Goal: Task Accomplishment & Management: Use online tool/utility

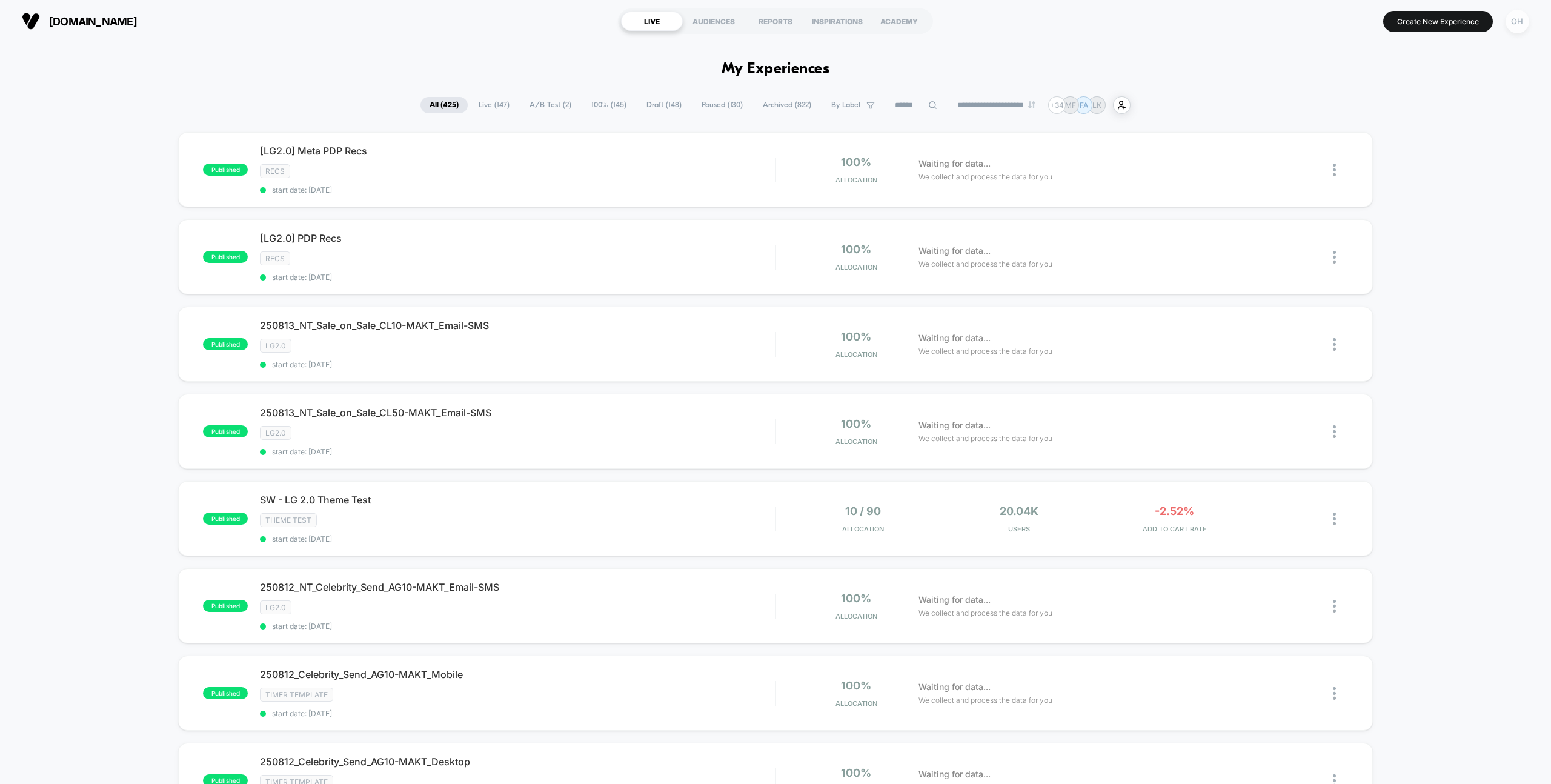
click at [1513, 24] on div "OH" at bounding box center [1517, 21] width 23 height 23
click at [1414, 168] on span "Account Settings" at bounding box center [1455, 166] width 123 height 9
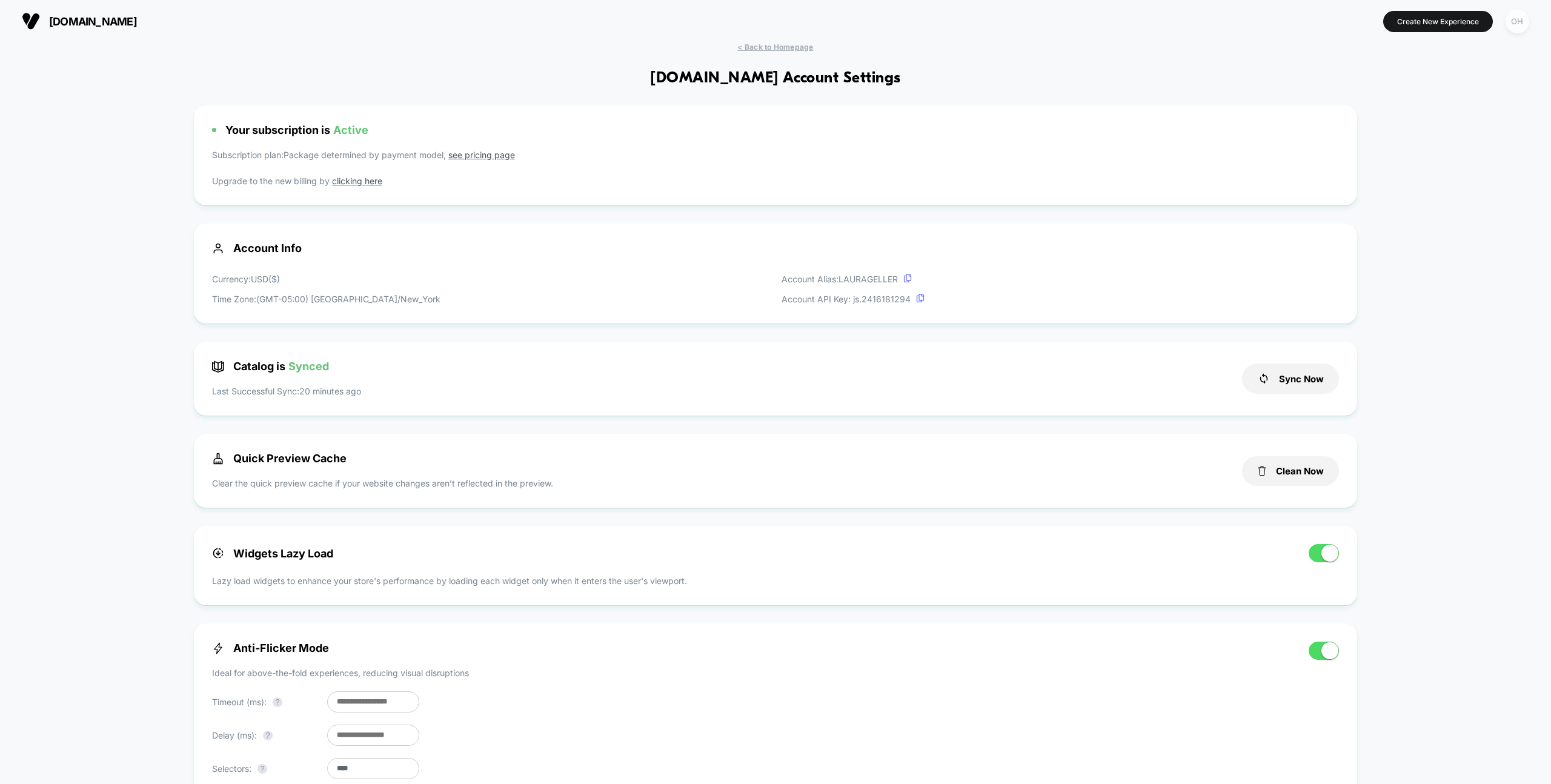
click at [1513, 30] on div "OH" at bounding box center [1517, 21] width 23 height 23
click at [1428, 220] on span "Global Rules" at bounding box center [1455, 221] width 123 height 9
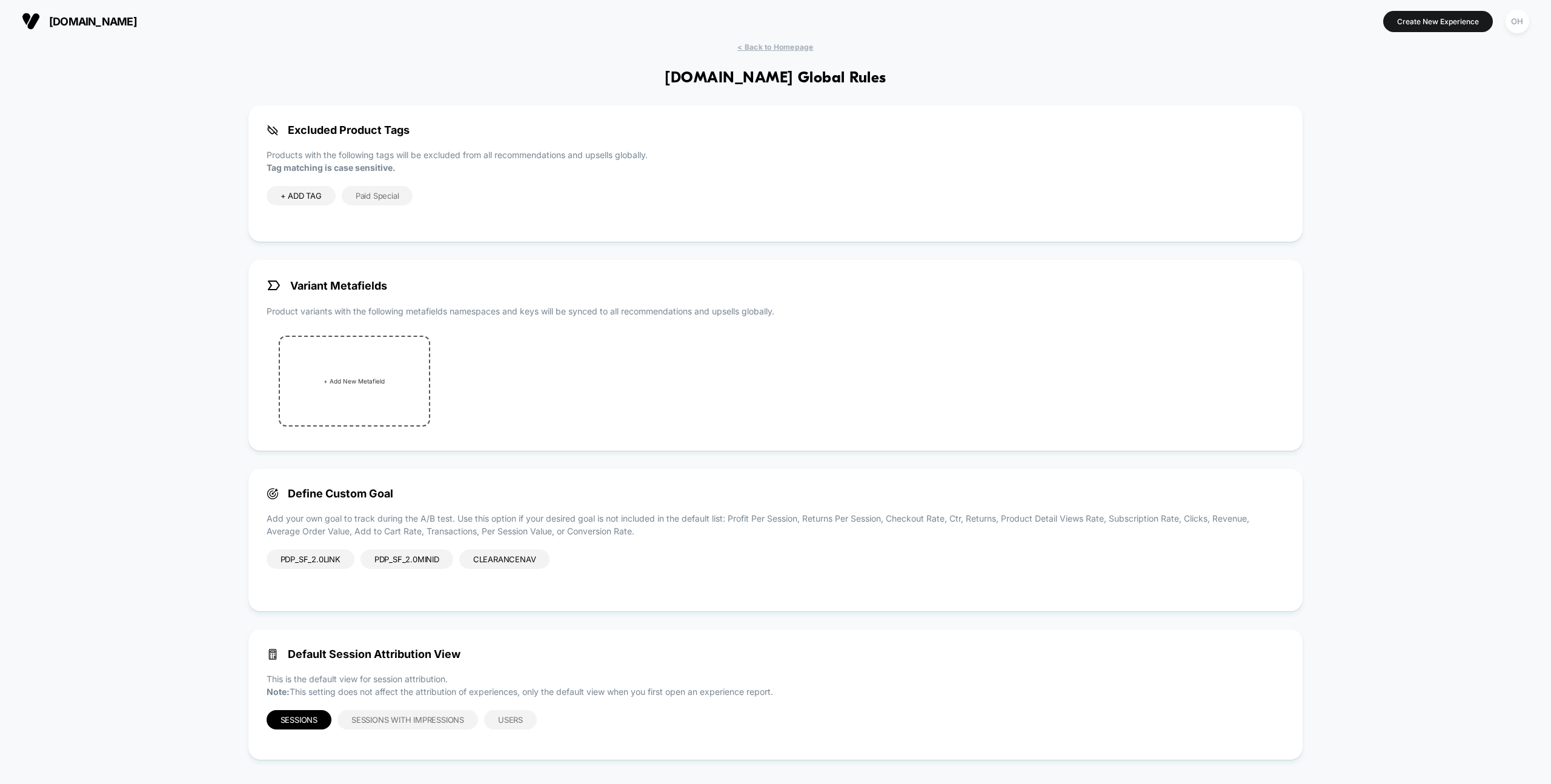
scroll to position [7, 0]
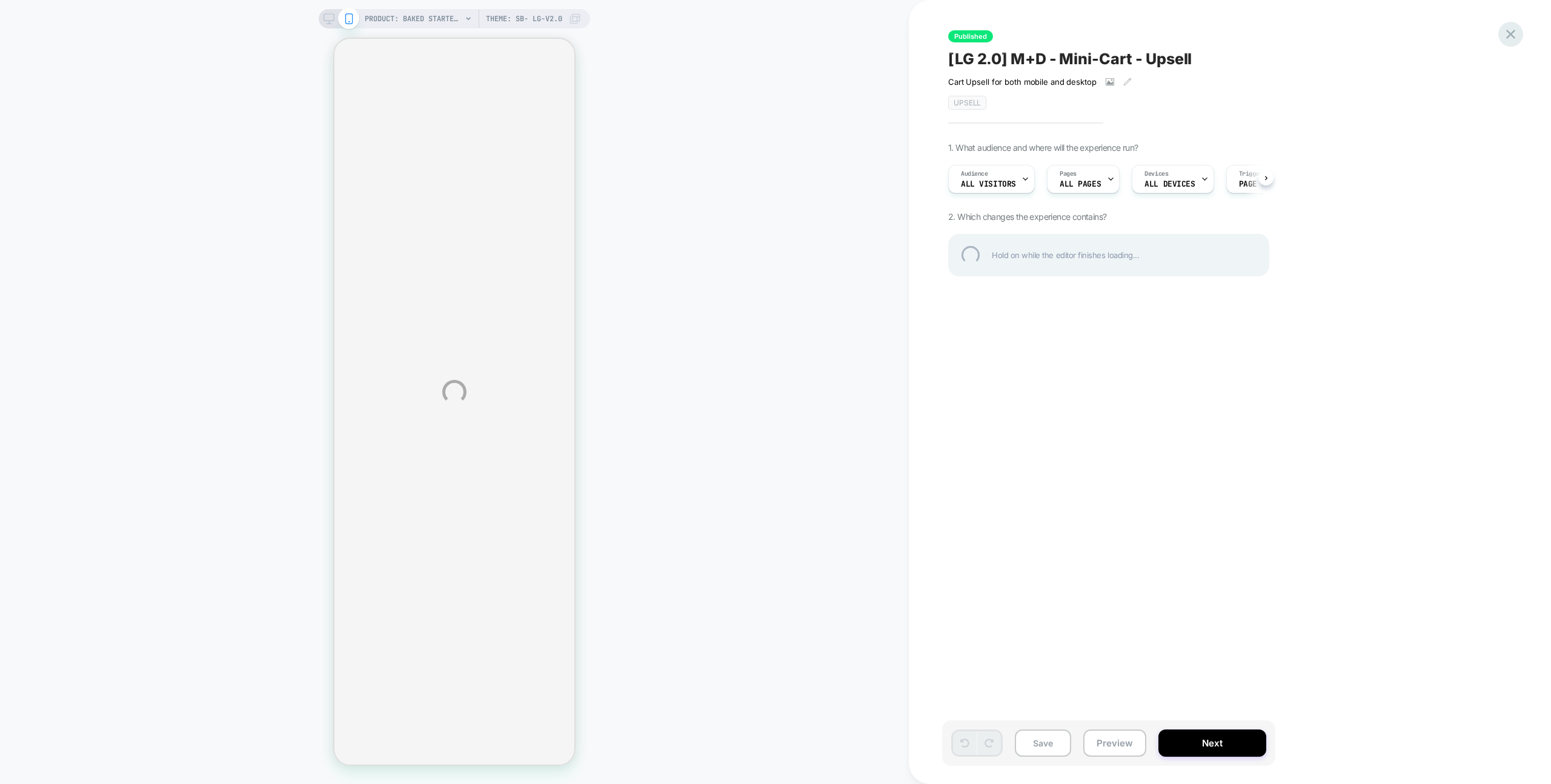
click at [1502, 35] on div at bounding box center [1510, 34] width 25 height 25
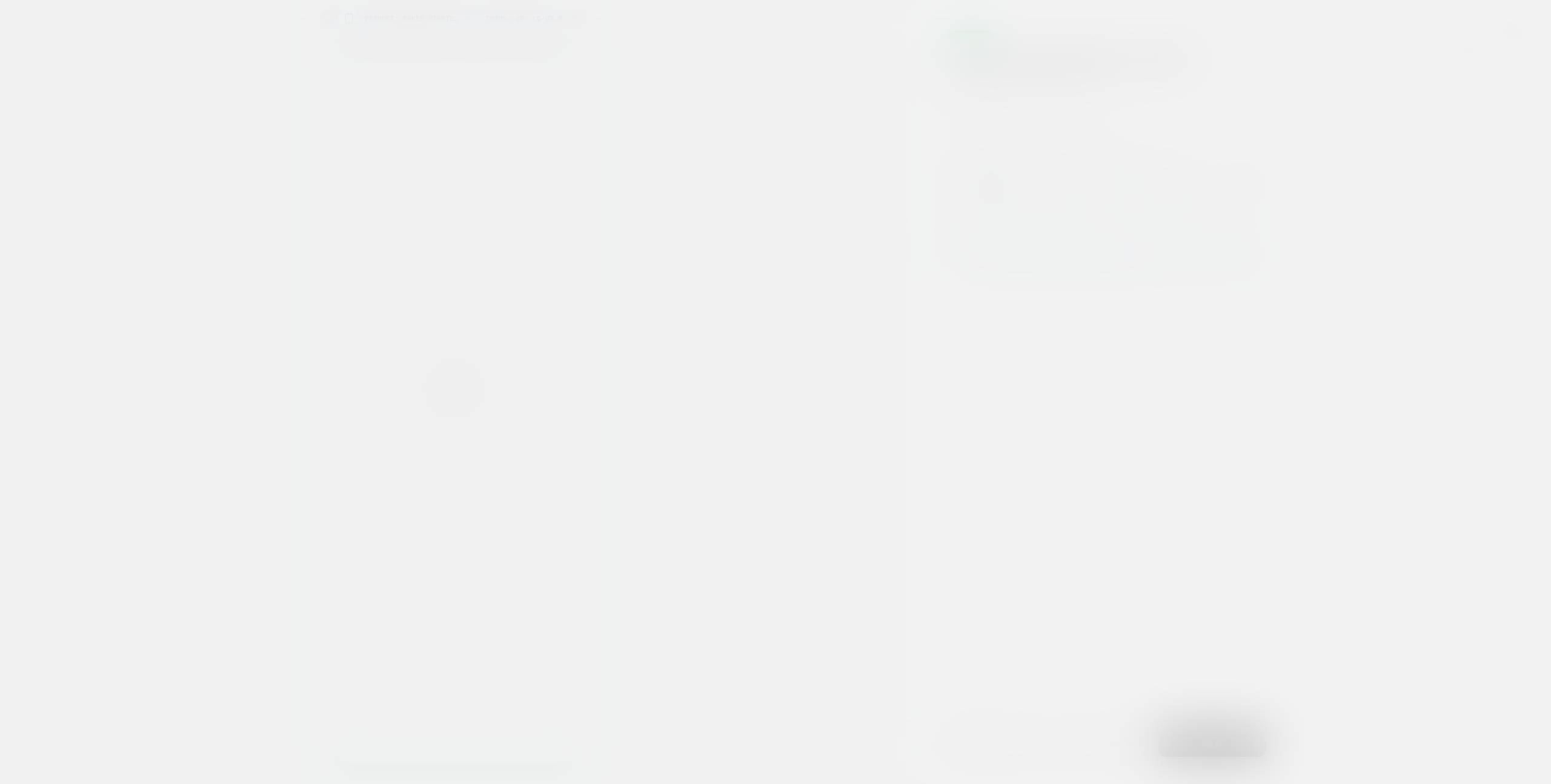
click at [1511, 35] on div at bounding box center [776, 392] width 1551 height 784
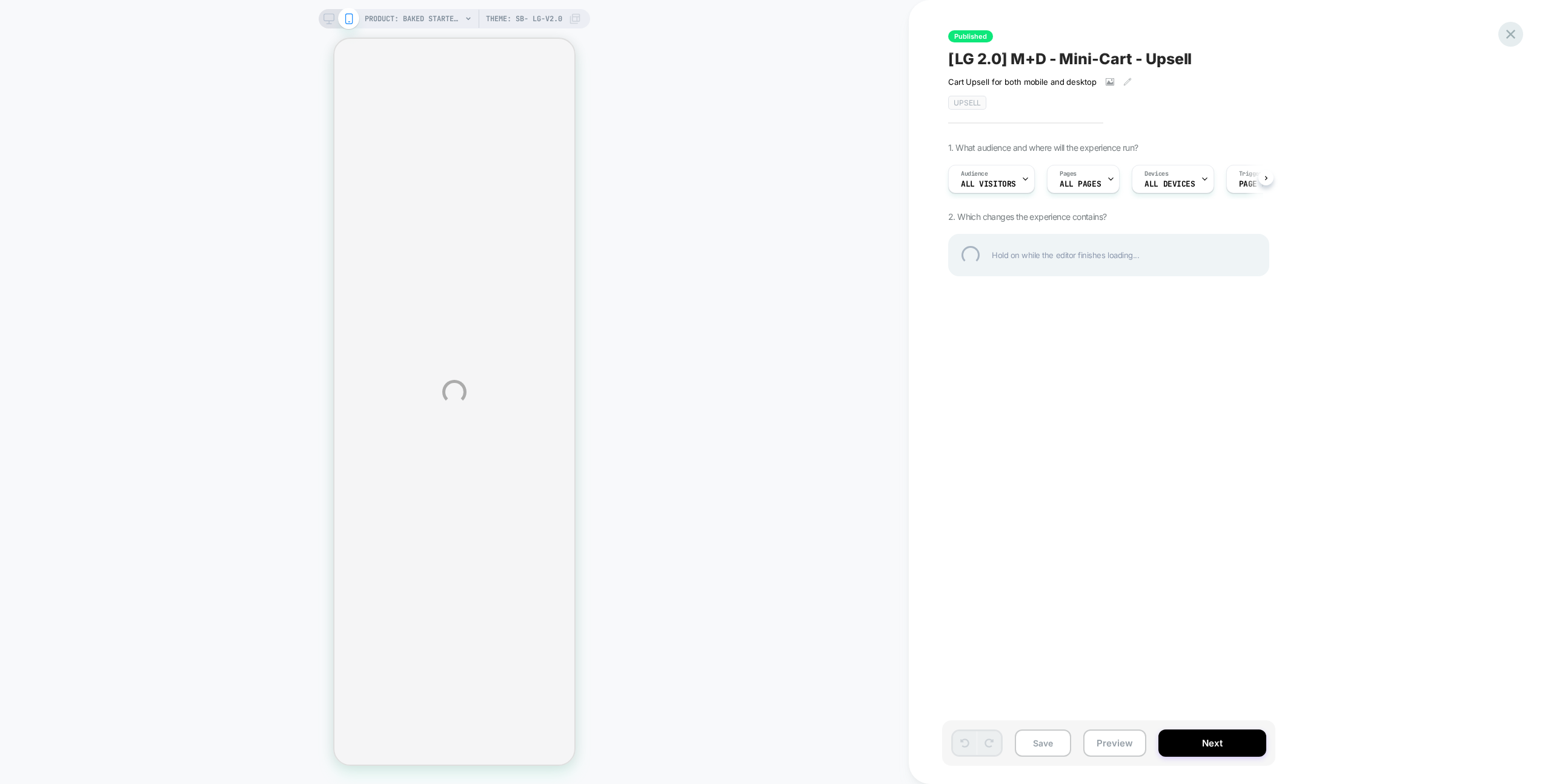
click at [1504, 28] on div at bounding box center [1510, 34] width 25 height 25
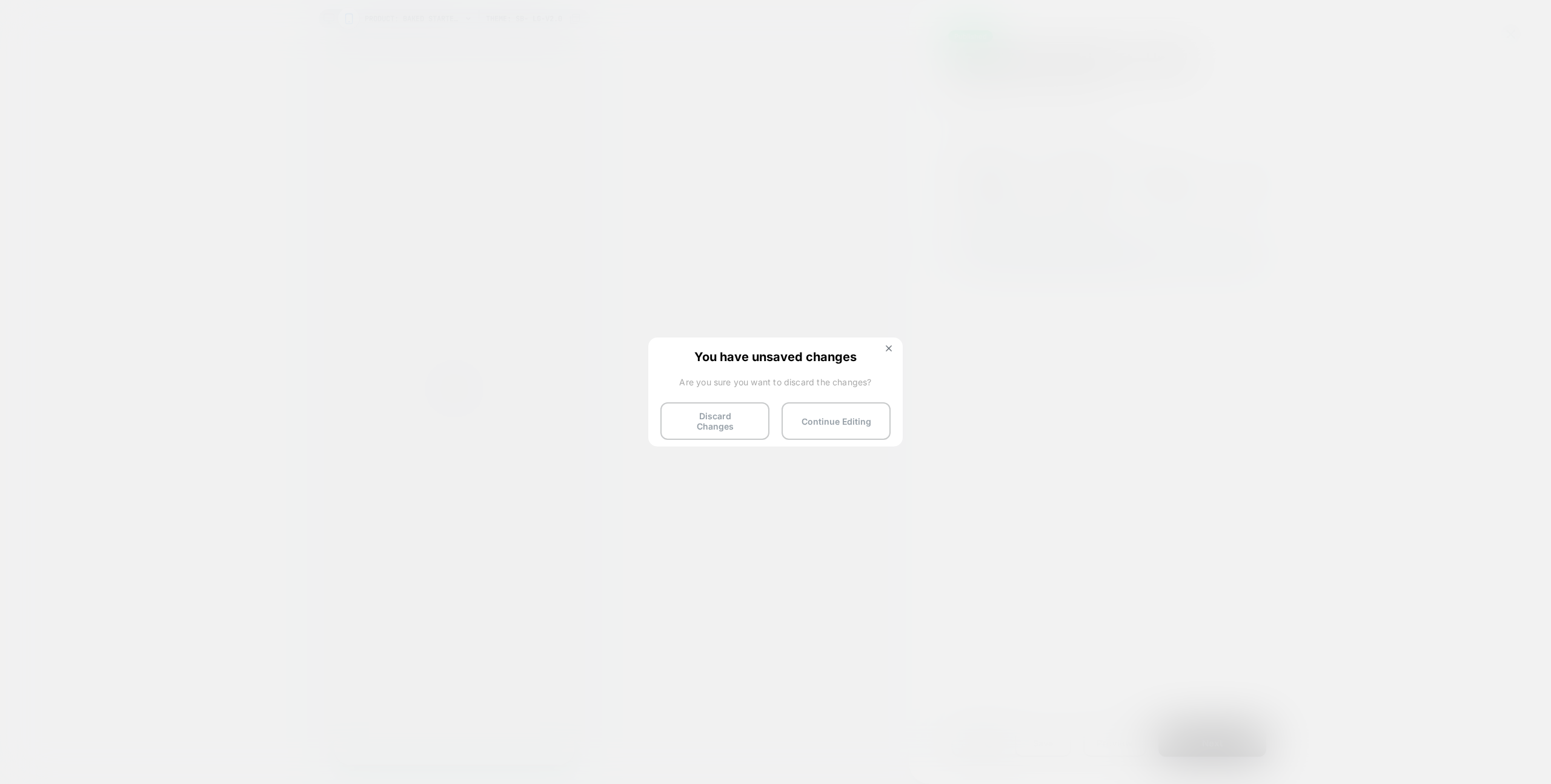
click at [678, 426] on button "Discard Changes" at bounding box center [715, 421] width 109 height 37
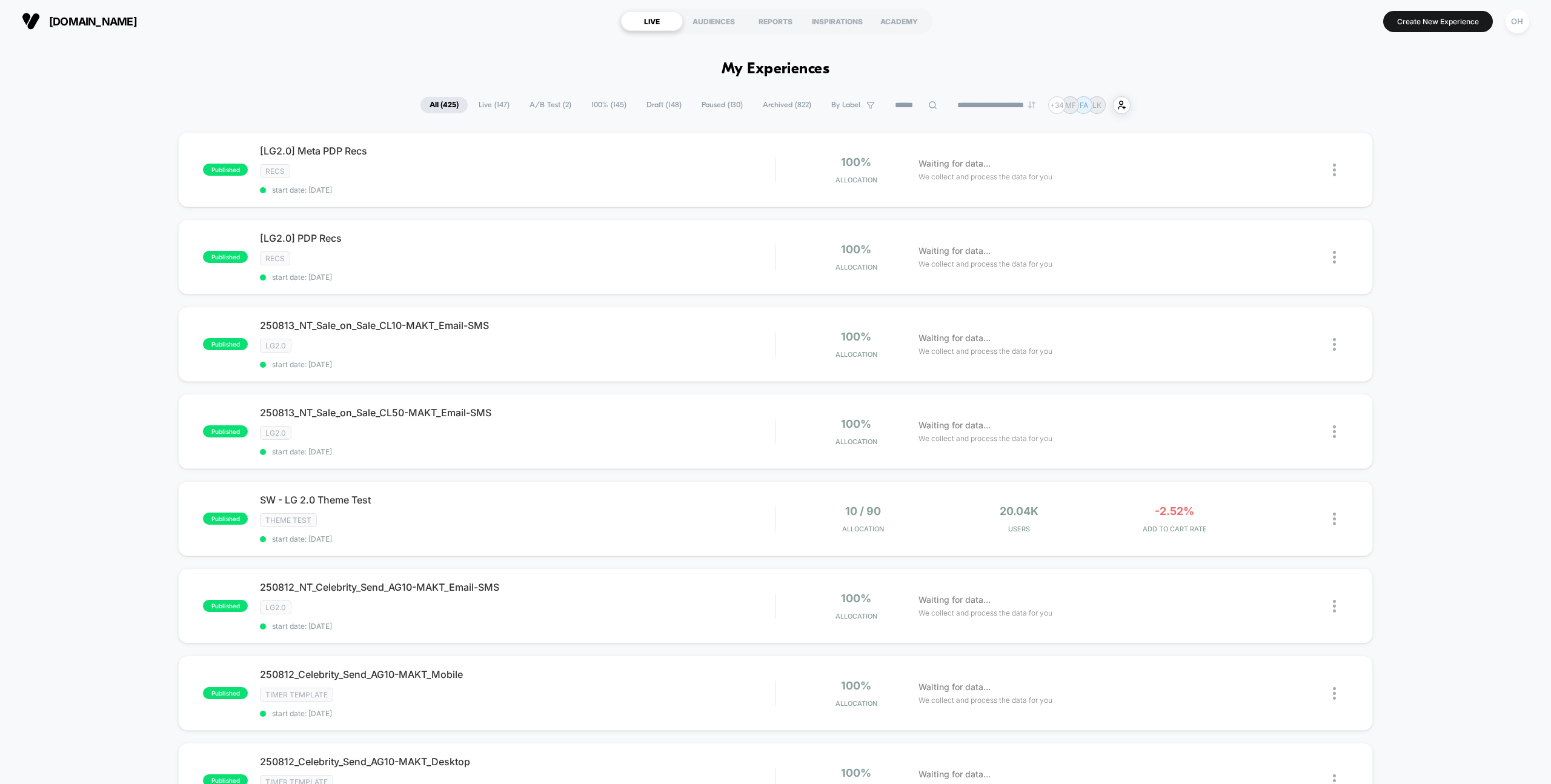
click at [914, 103] on input at bounding box center [916, 105] width 61 height 15
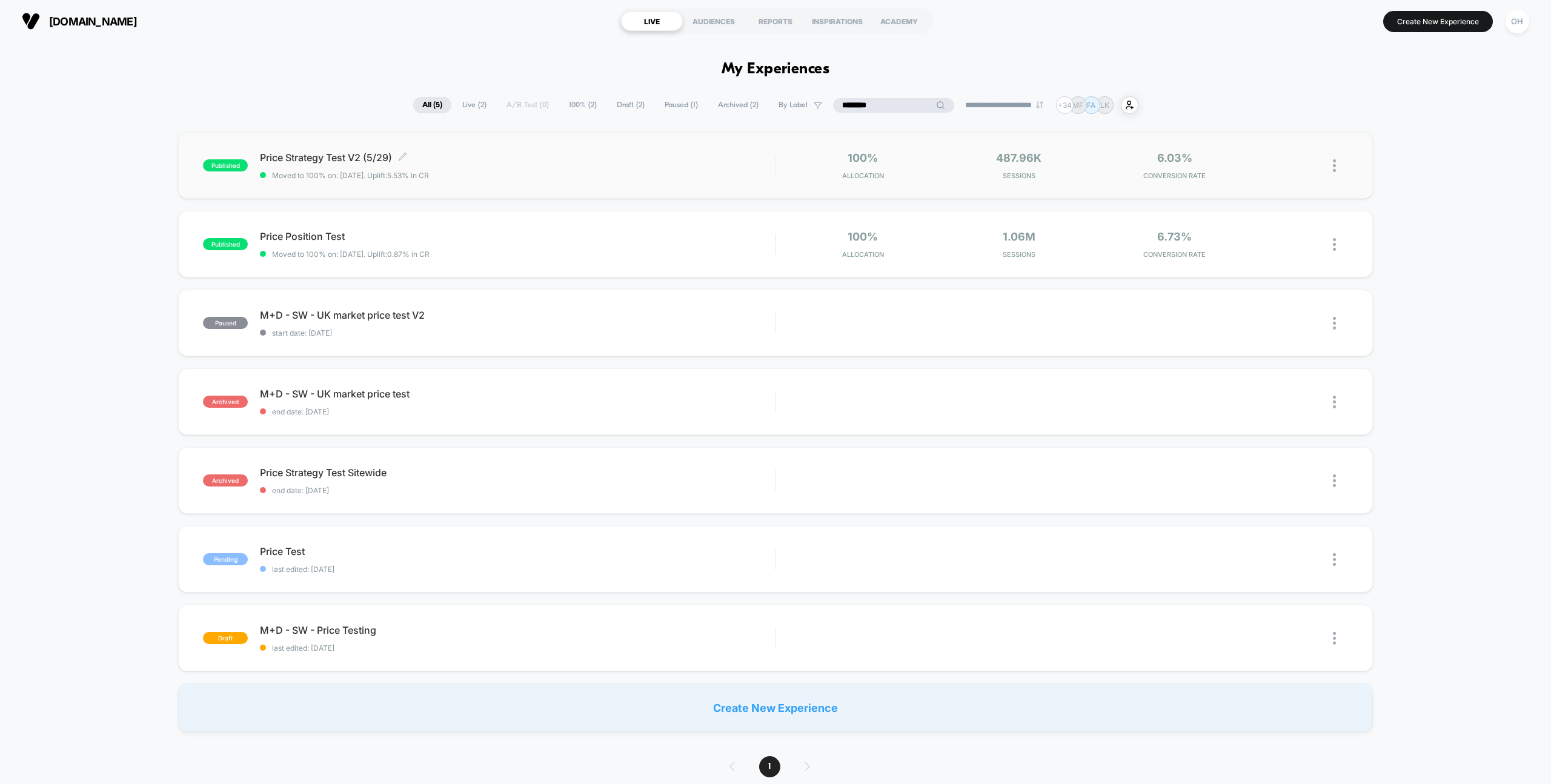
type input "********"
click at [679, 163] on div "Price Strategy Test V2 (5/29) Click to edit experience details Click to edit ex…" at bounding box center [518, 165] width 515 height 28
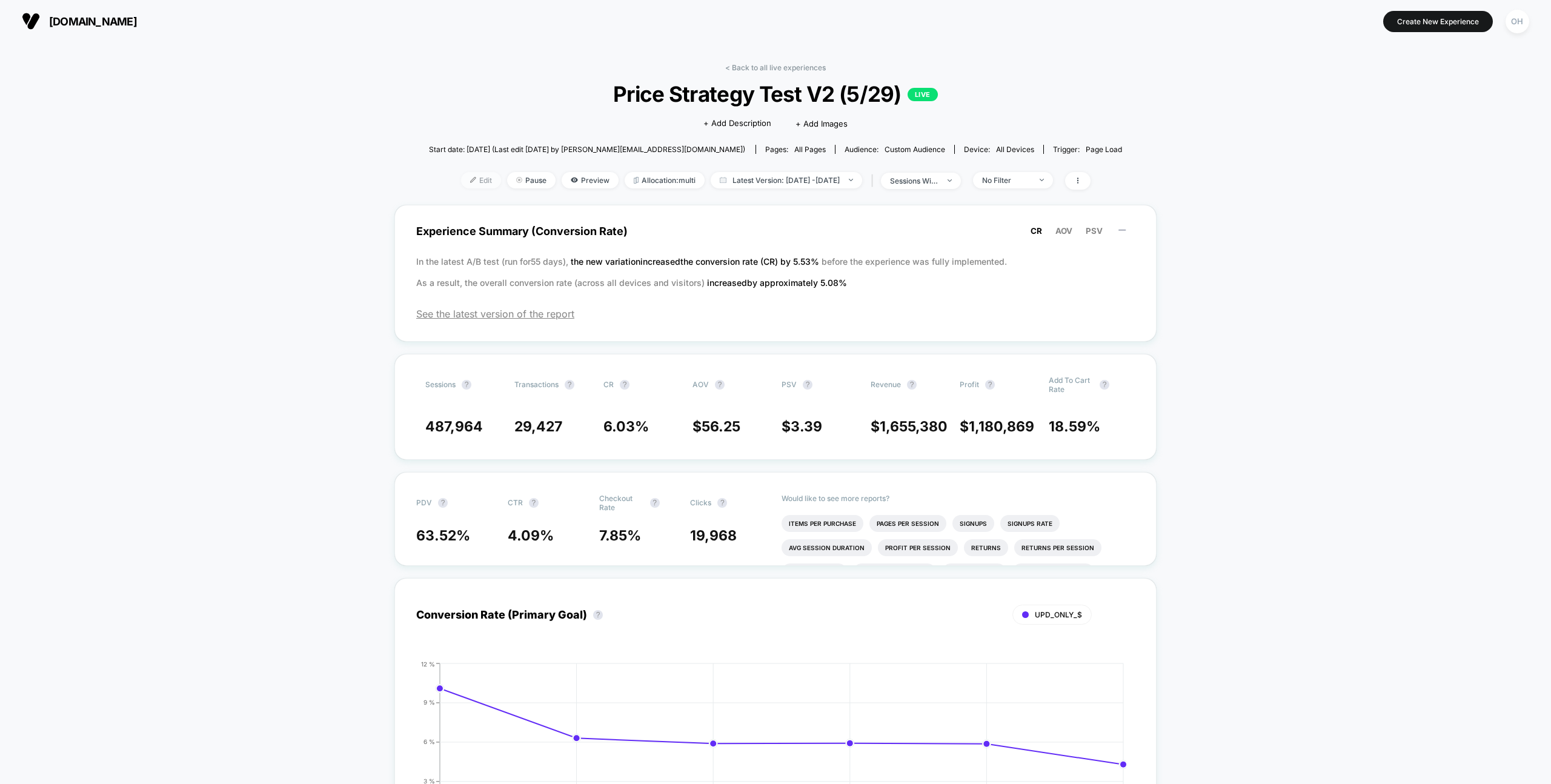
click at [461, 187] on span "Edit" at bounding box center [480, 180] width 40 height 16
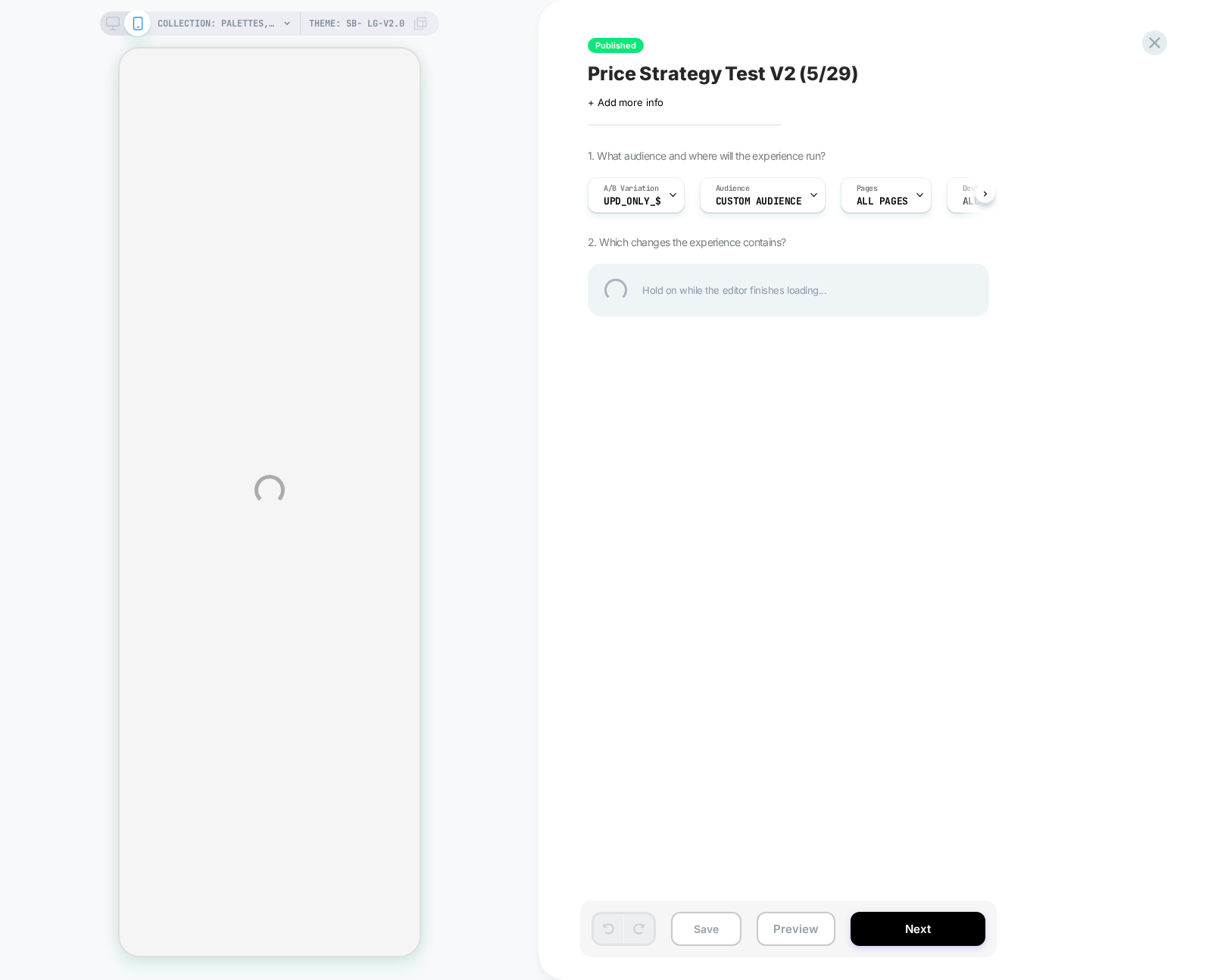
click at [1012, 20] on div "COLLECTION: Palettes, Kits & Sets (Category) COLLECTION: Palettes, Kits & Sets …" at bounding box center [602, 490] width 1205 height 980
click at [1013, 20] on div "COLLECTION: Palettes, Kits & Sets (Category) COLLECTION: Palettes, Kits & Sets …" at bounding box center [602, 490] width 1205 height 980
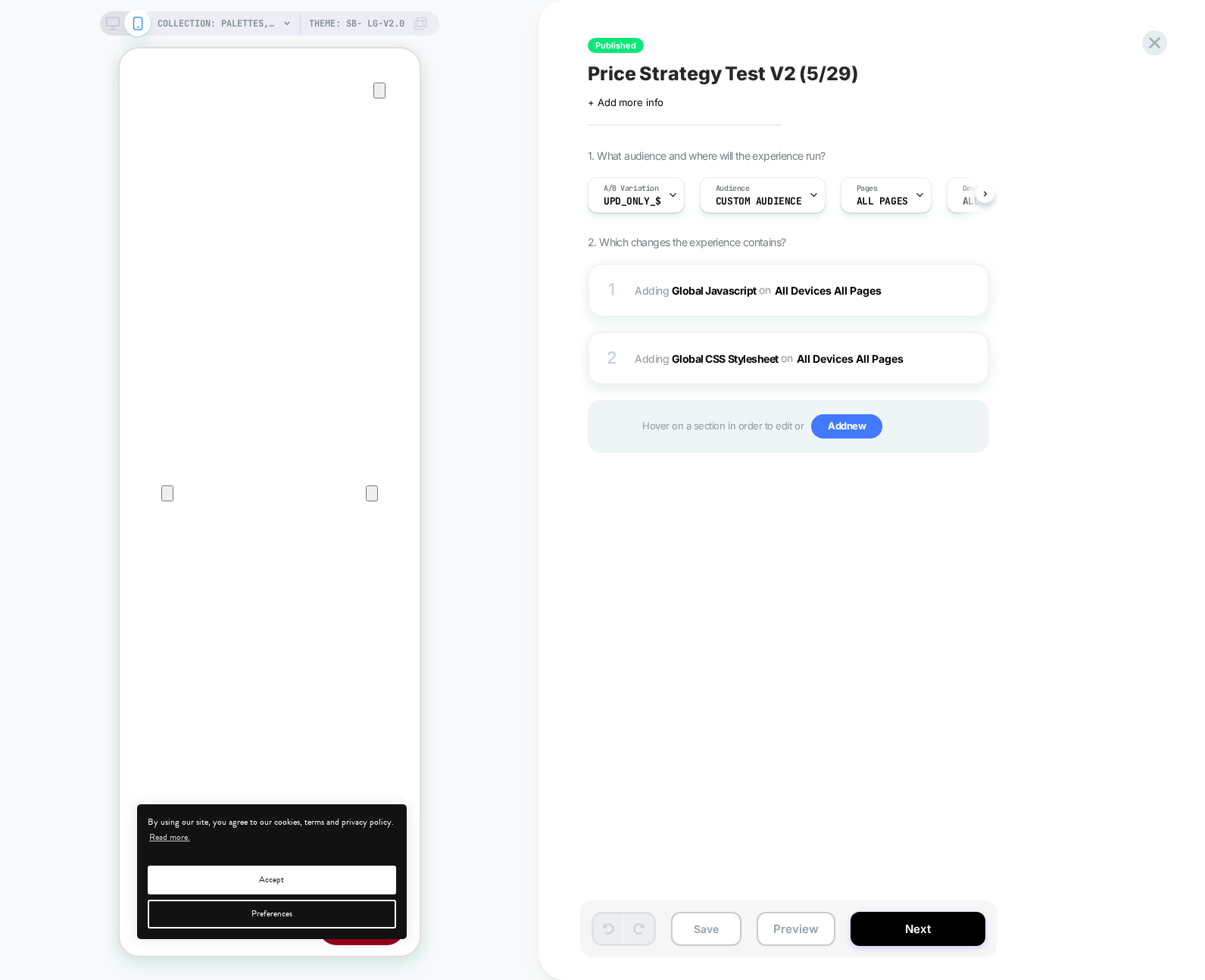
scroll to position [0, 1]
click at [896, 264] on div "1 Adding Global Javascript on All Devices All Pages Add Before Add After Target…" at bounding box center [788, 289] width 401 height 53
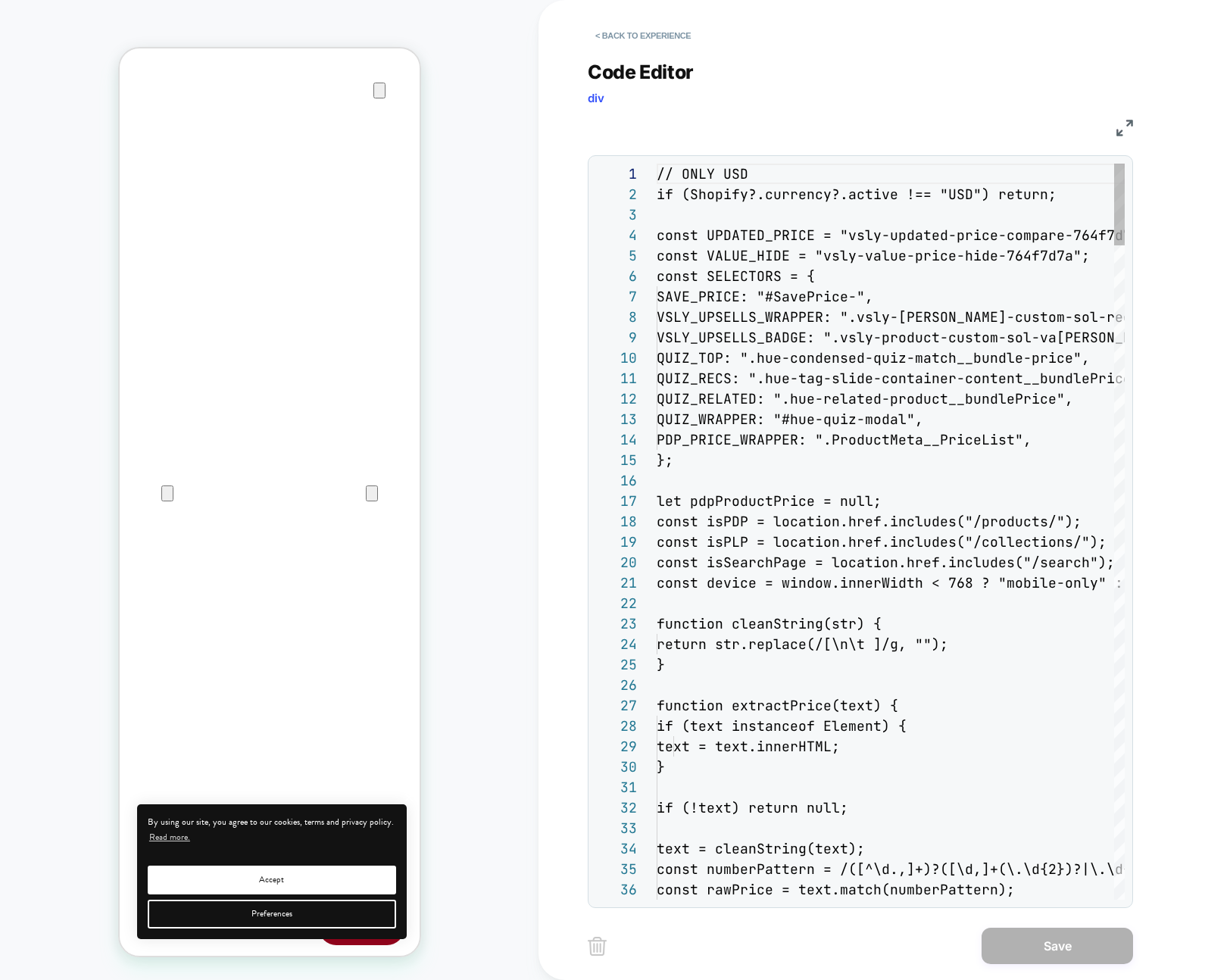
scroll to position [204, 0]
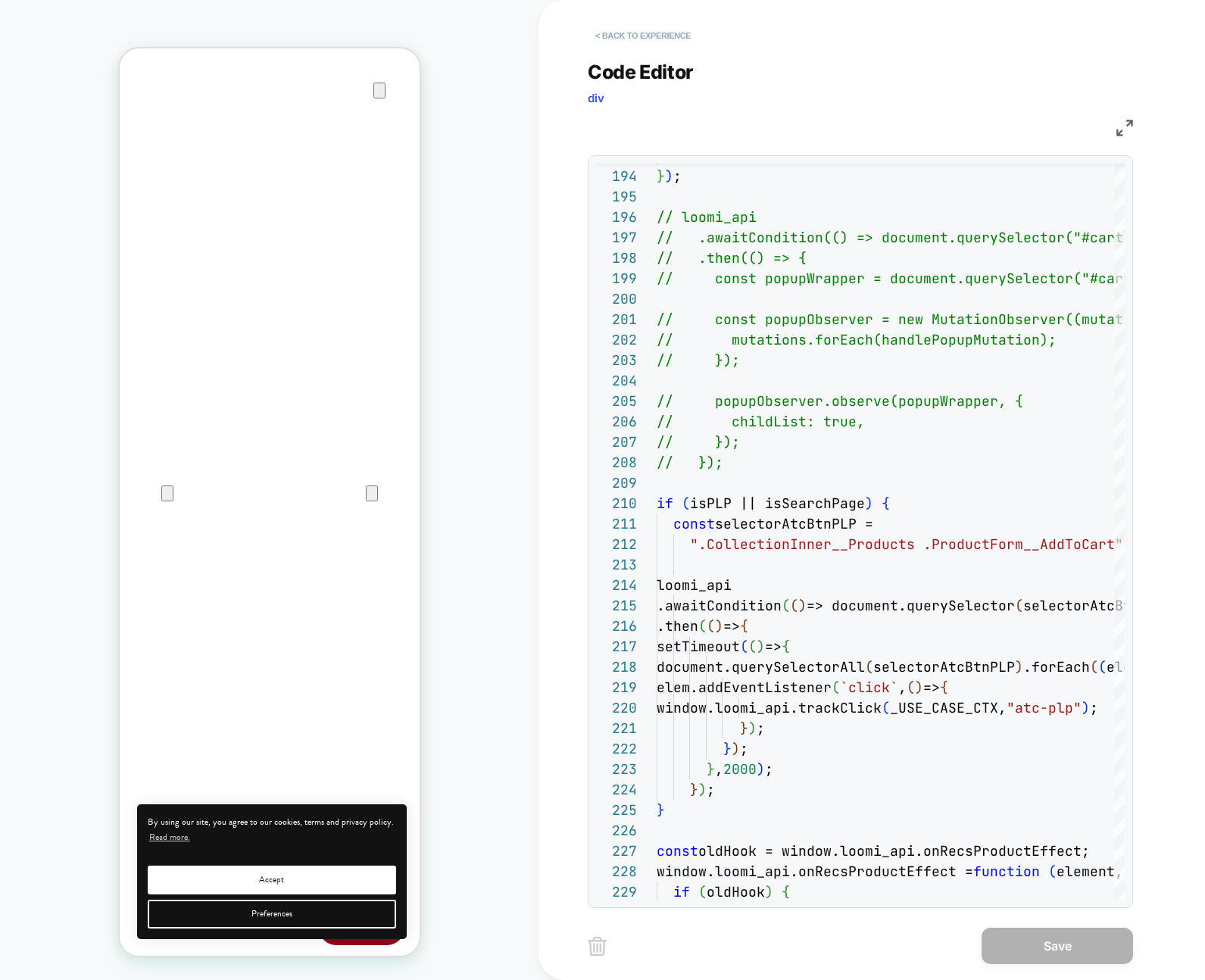
click at [642, 39] on button "< Back to experience" at bounding box center [643, 36] width 111 height 25
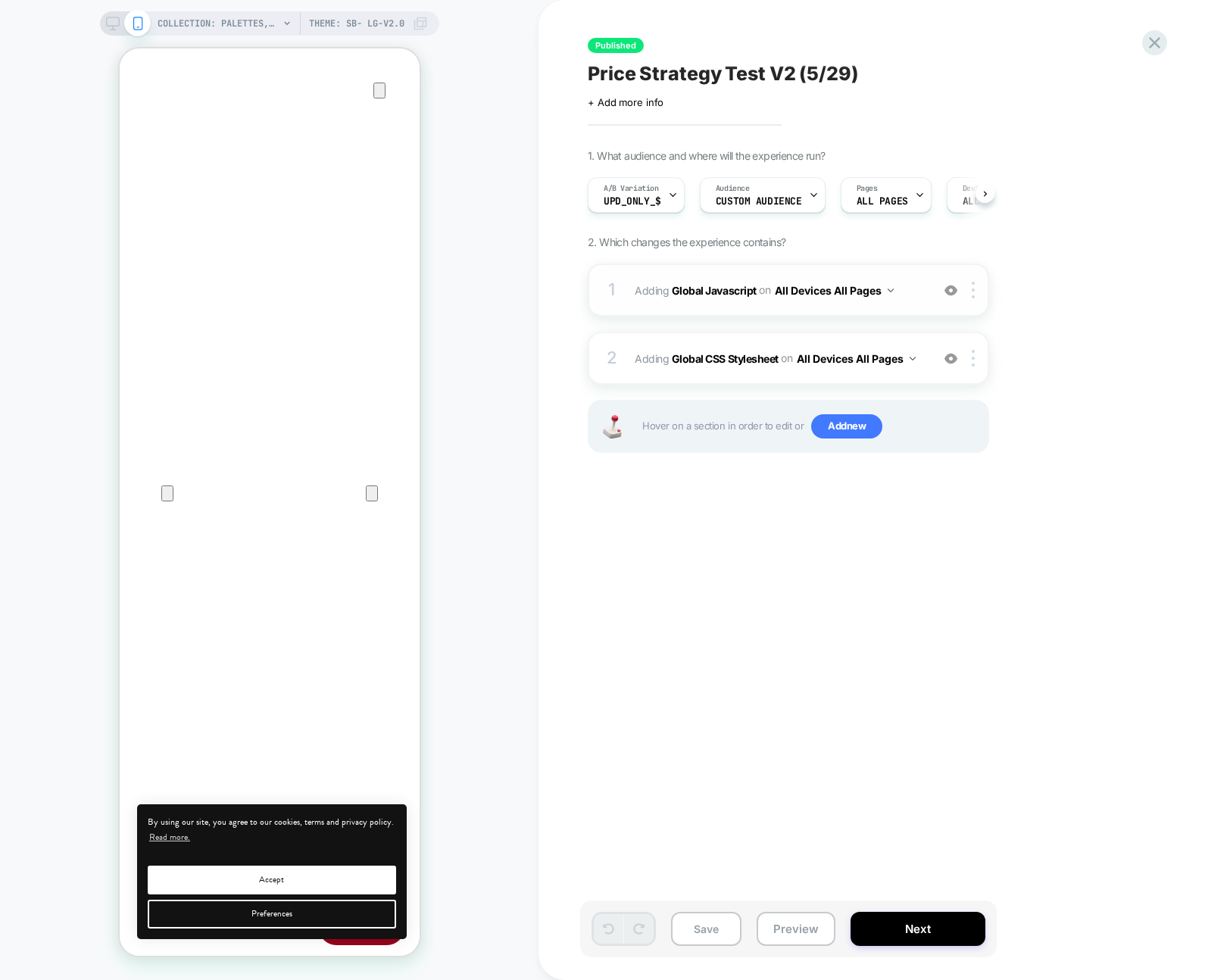
scroll to position [0, 1]
drag, startPoint x: 945, startPoint y: 291, endPoint x: 956, endPoint y: 380, distance: 89.7
click at [945, 291] on img at bounding box center [951, 290] width 13 height 13
drag, startPoint x: 955, startPoint y: 361, endPoint x: 952, endPoint y: 440, distance: 79.1
click at [955, 361] on img at bounding box center [951, 358] width 13 height 13
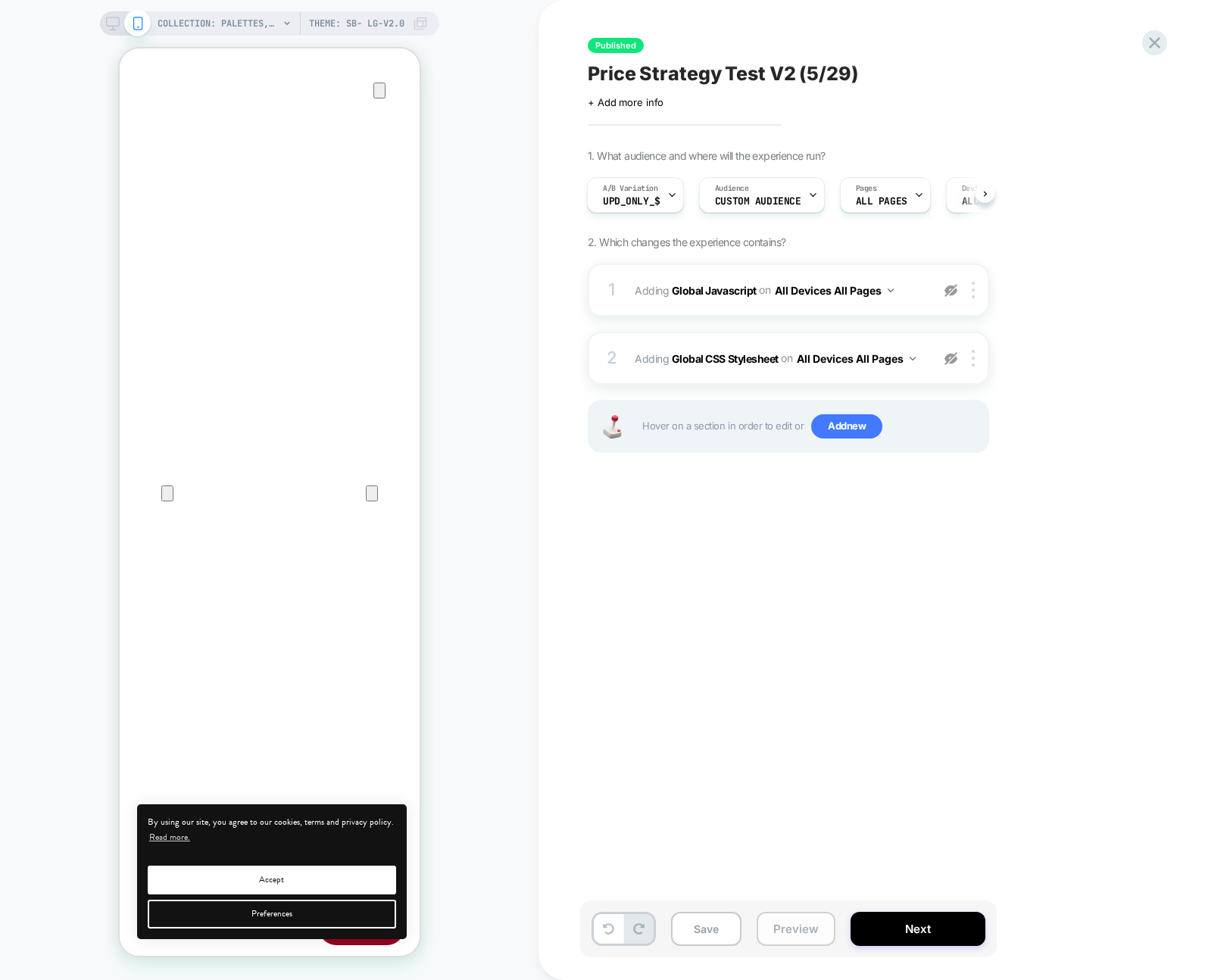
click at [792, 921] on button "Preview" at bounding box center [796, 928] width 79 height 34
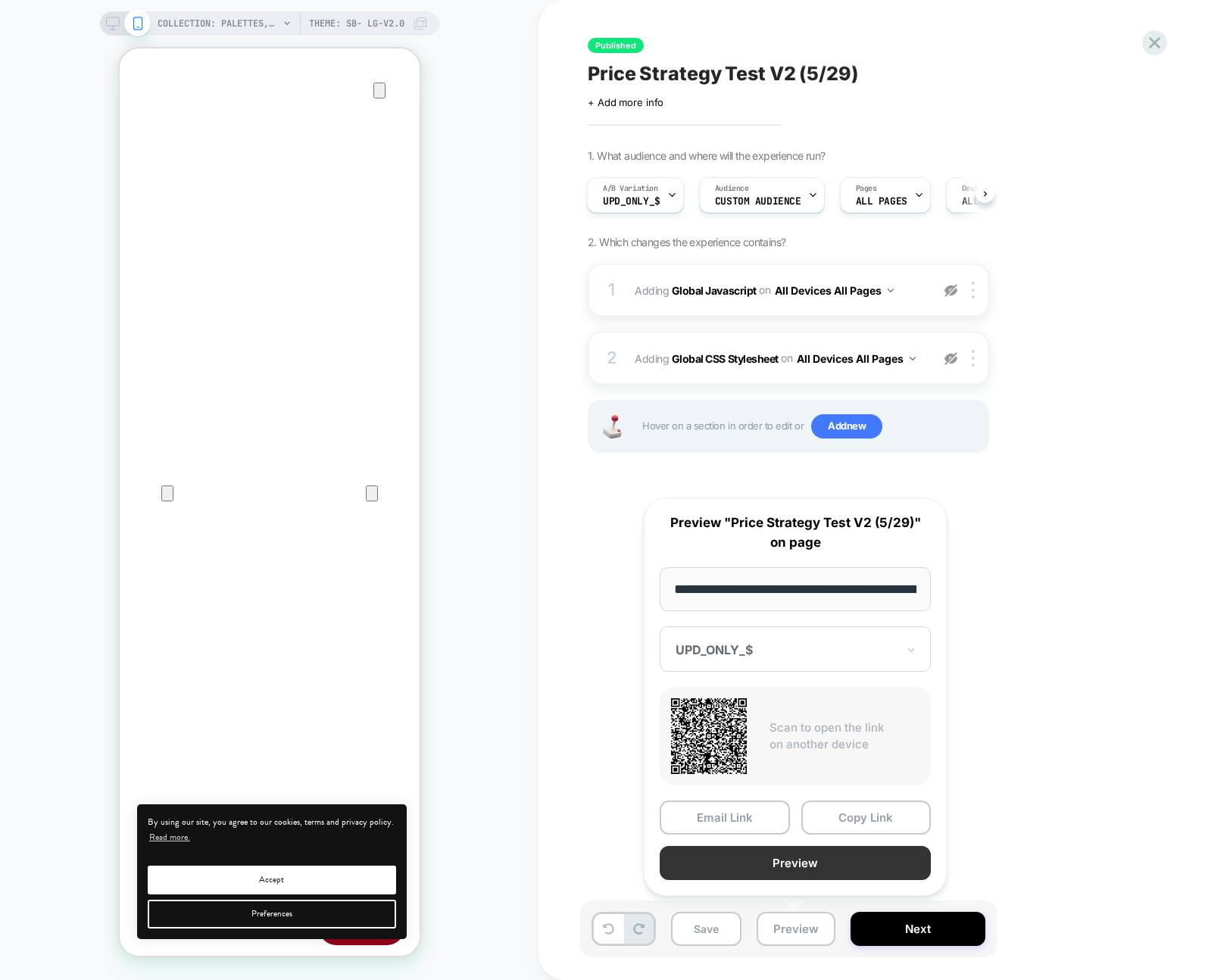
scroll to position [0, 314]
click at [809, 861] on button "Preview" at bounding box center [795, 863] width 271 height 34
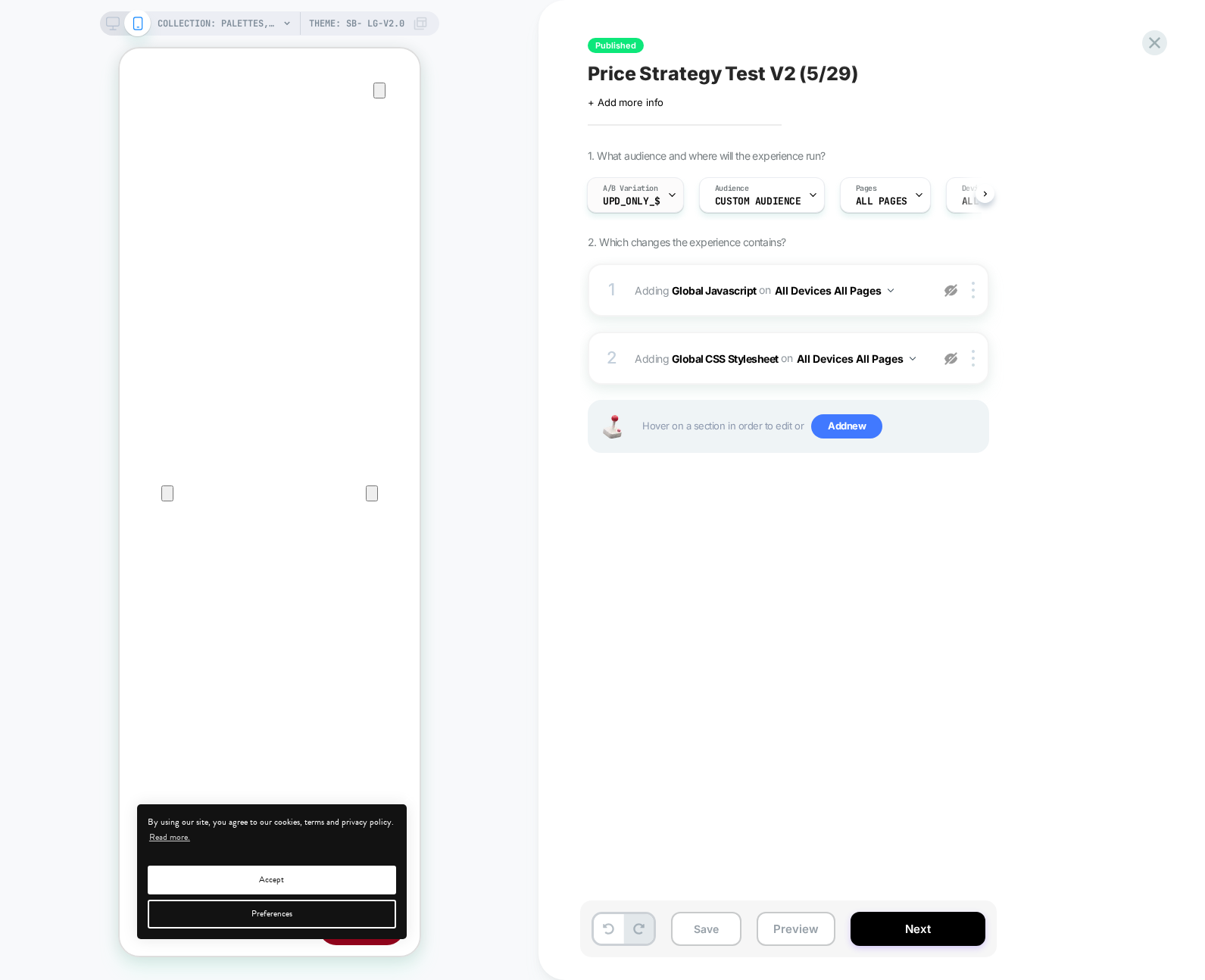
click at [645, 184] on span "A/B Variation" at bounding box center [631, 188] width 55 height 10
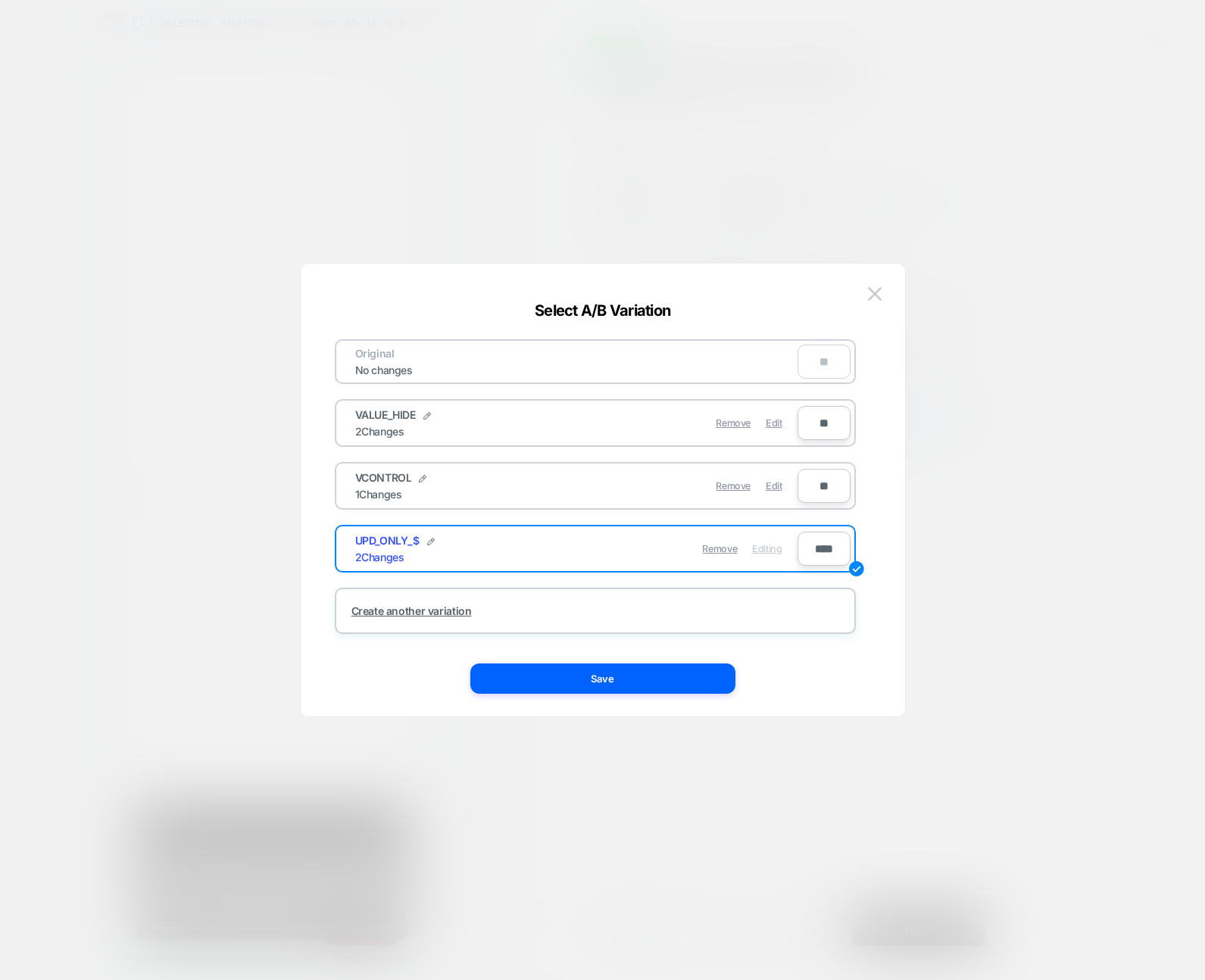
click at [871, 300] on img at bounding box center [874, 293] width 13 height 13
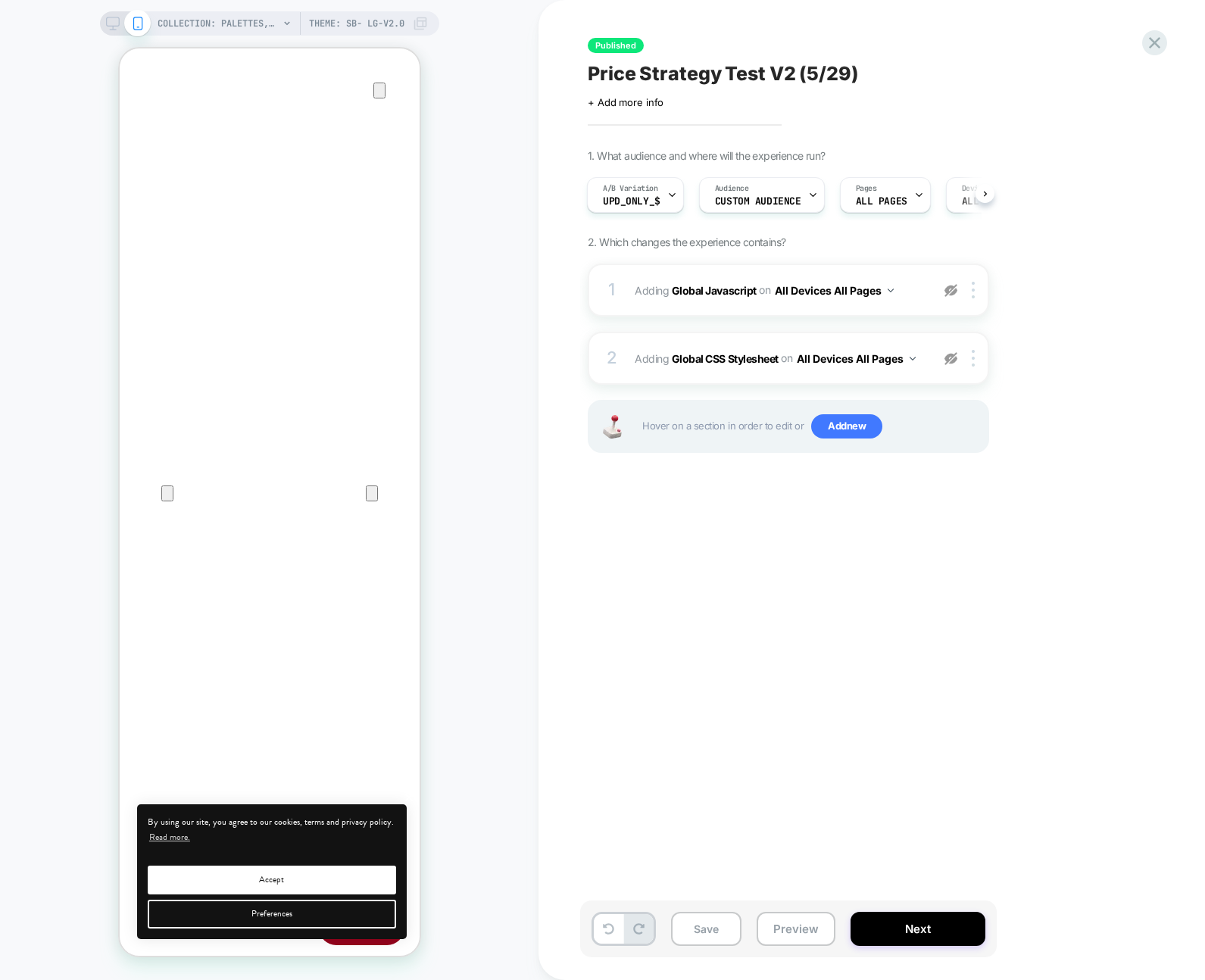
drag, startPoint x: 945, startPoint y: 357, endPoint x: 929, endPoint y: 415, distance: 60.2
click at [945, 357] on img at bounding box center [951, 358] width 13 height 13
drag, startPoint x: 778, startPoint y: 939, endPoint x: 779, endPoint y: 921, distance: 18.0
click at [778, 939] on button "Preview" at bounding box center [796, 928] width 79 height 34
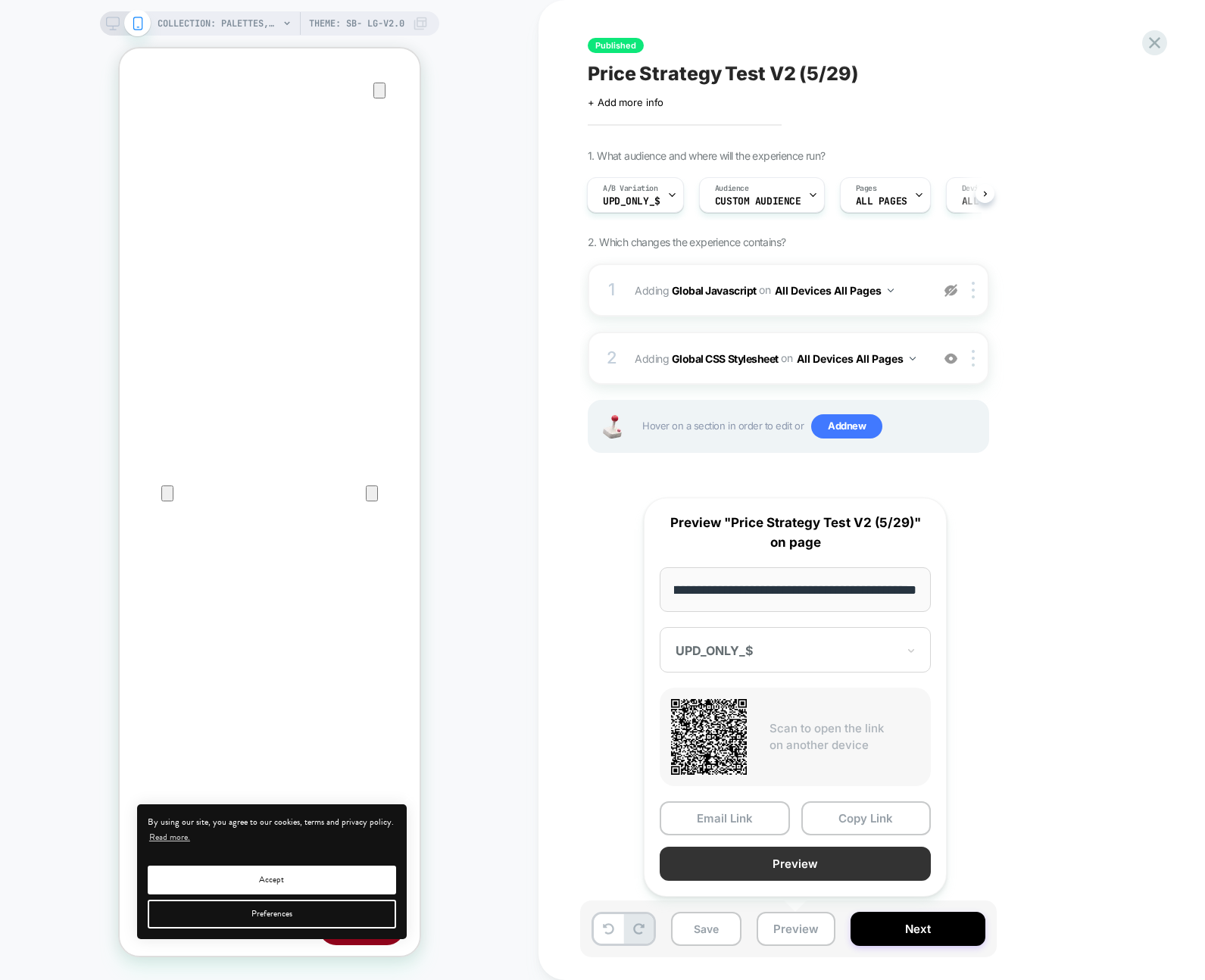
click at [786, 872] on button "Preview" at bounding box center [795, 863] width 271 height 34
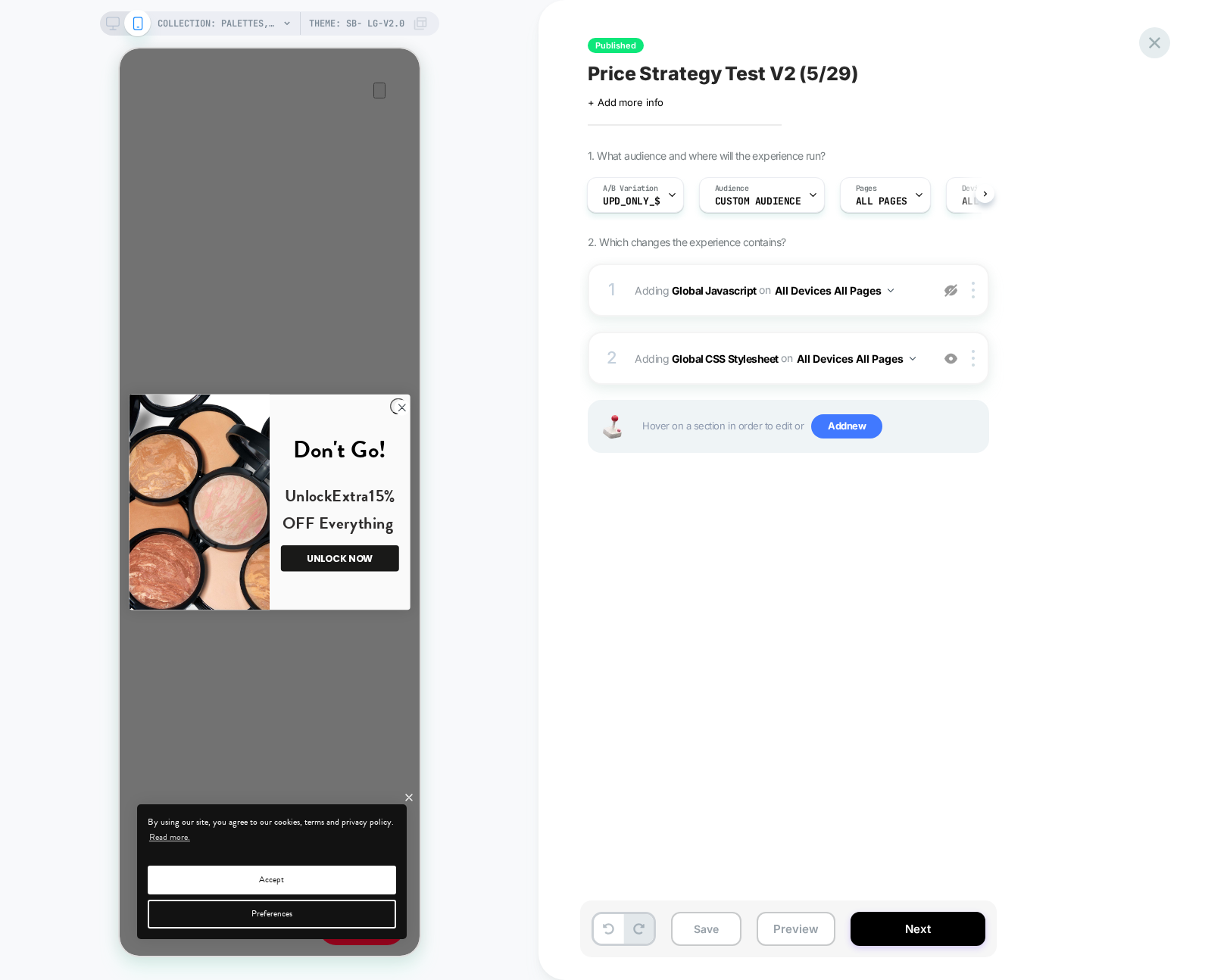
click at [1142, 37] on div at bounding box center [1154, 42] width 31 height 31
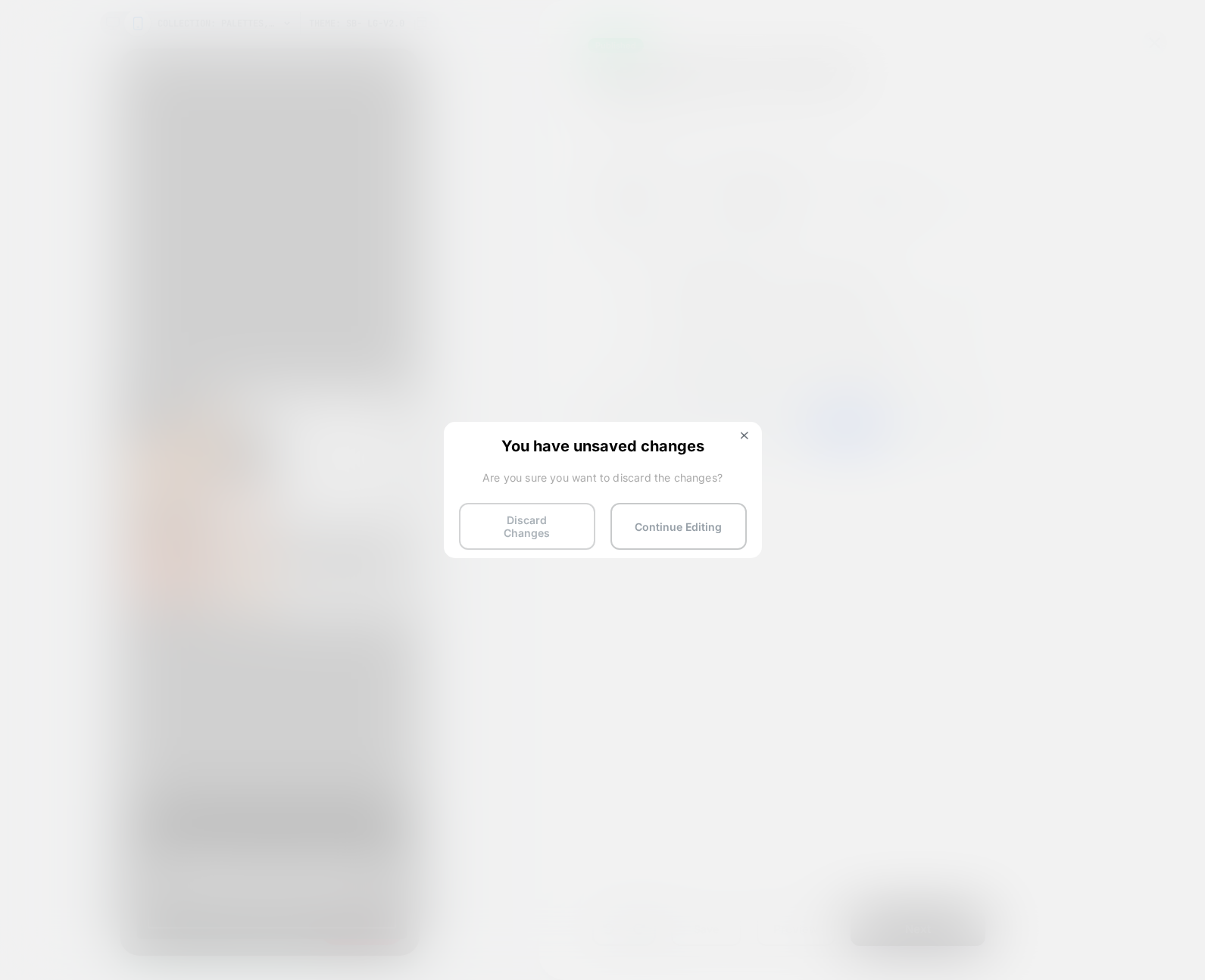
click at [545, 514] on button "Discard Changes" at bounding box center [527, 526] width 136 height 47
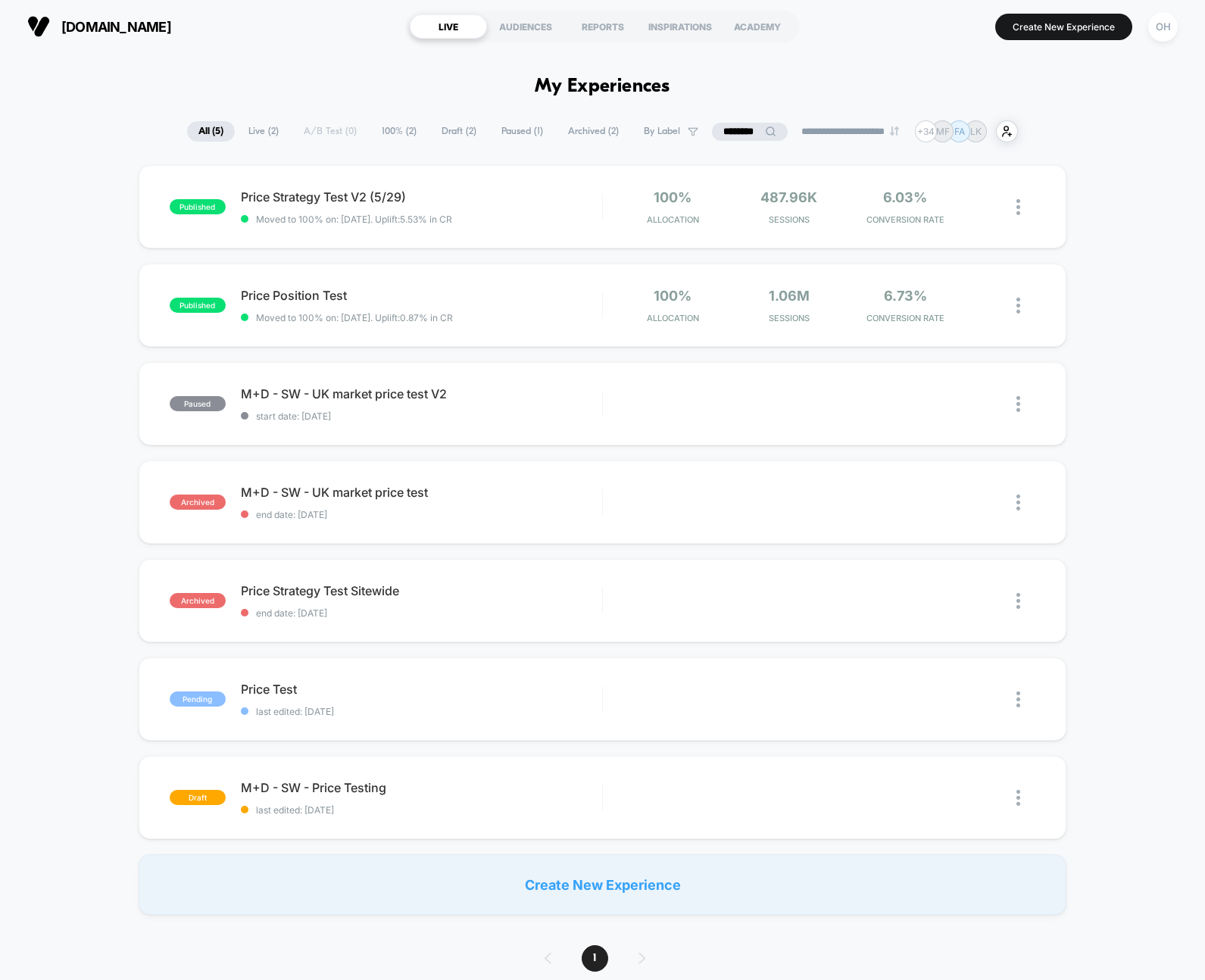
click at [887, 28] on section "Create New Experience [GEOGRAPHIC_DATA]" at bounding box center [997, 27] width 372 height 38
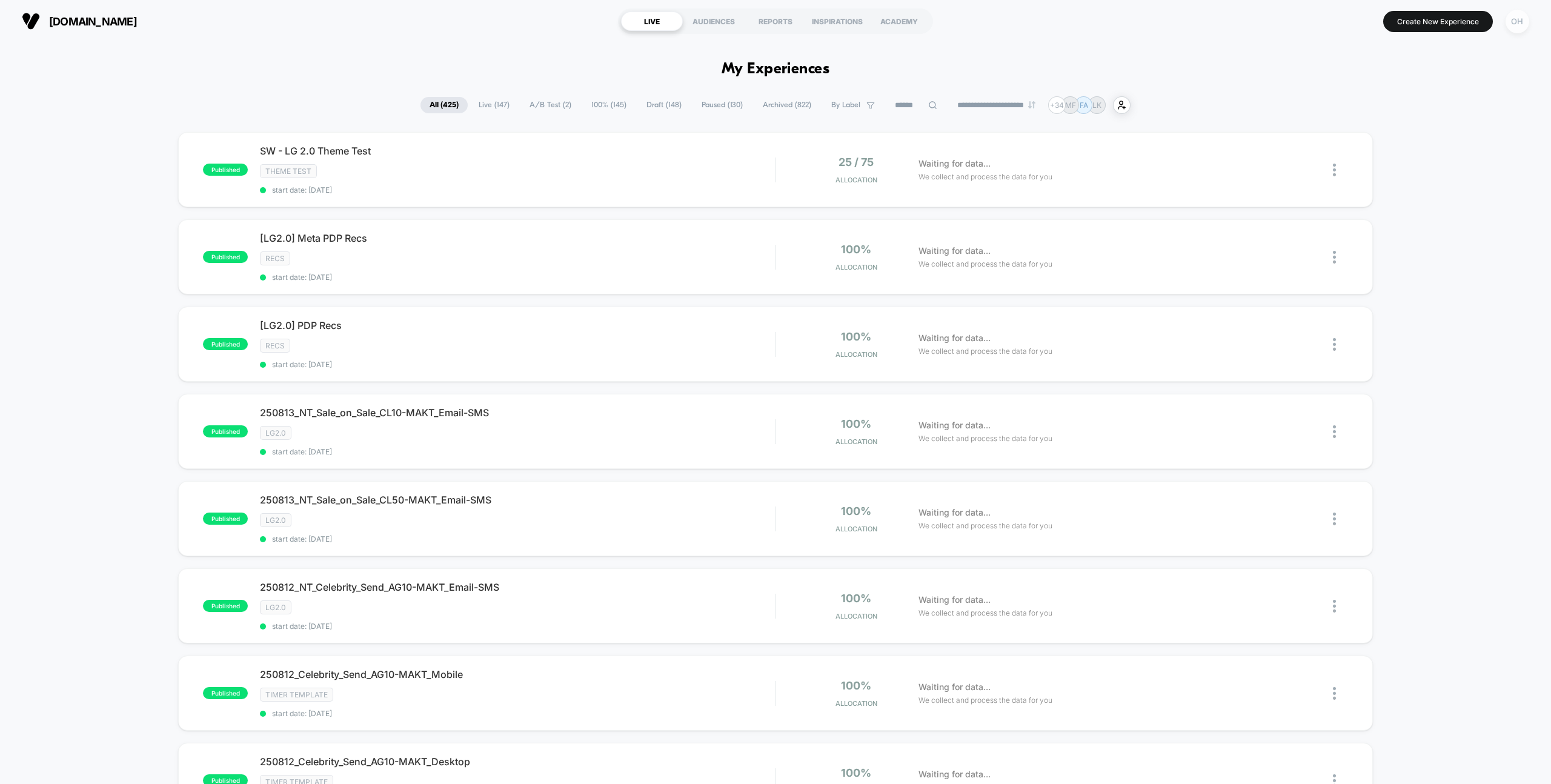
click at [1520, 28] on div "OH" at bounding box center [1517, 21] width 23 height 23
click at [1419, 165] on span "Account Settings" at bounding box center [1455, 166] width 123 height 9
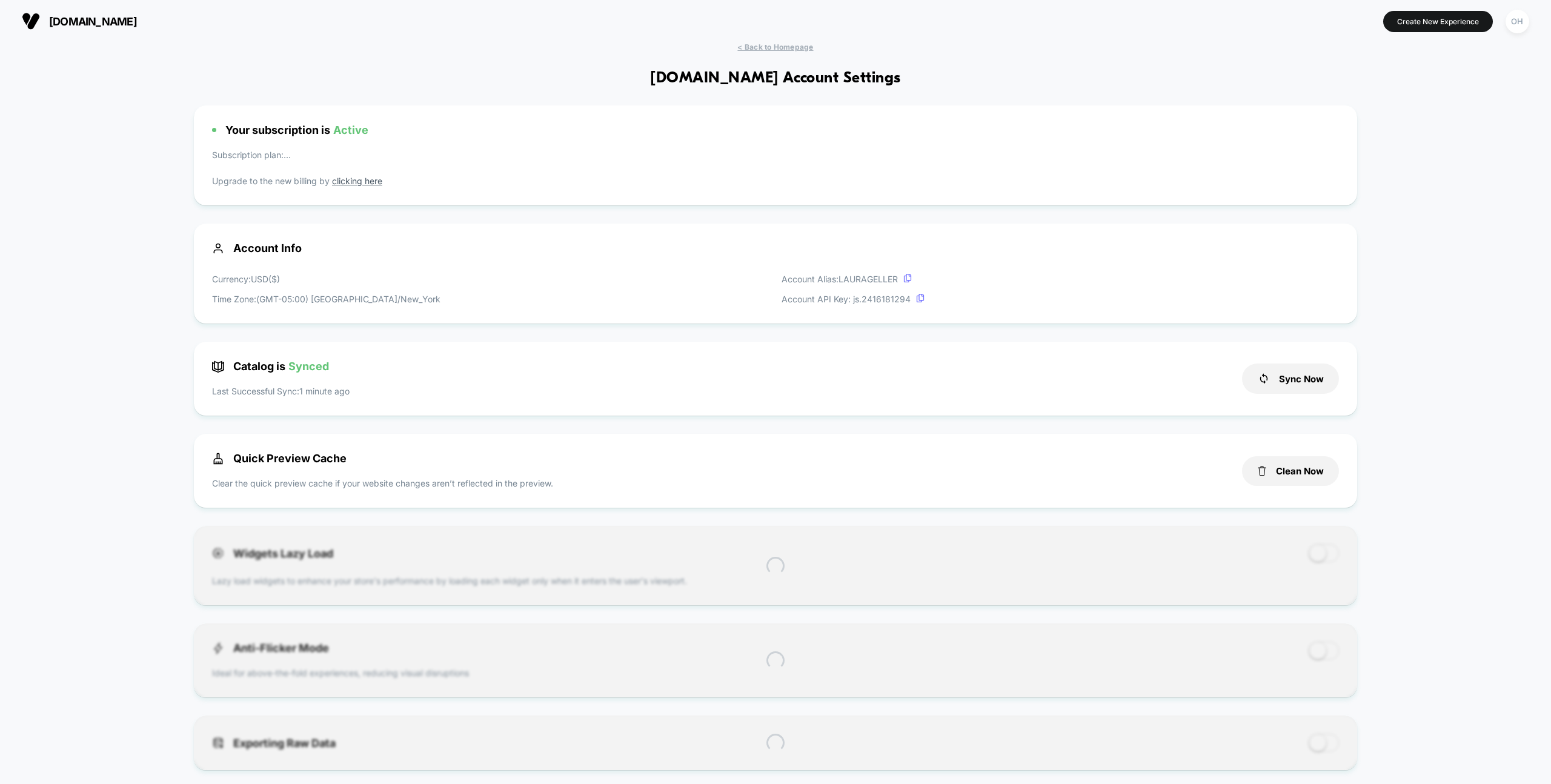
scroll to position [163, 0]
